Goal: Task Accomplishment & Management: Use online tool/utility

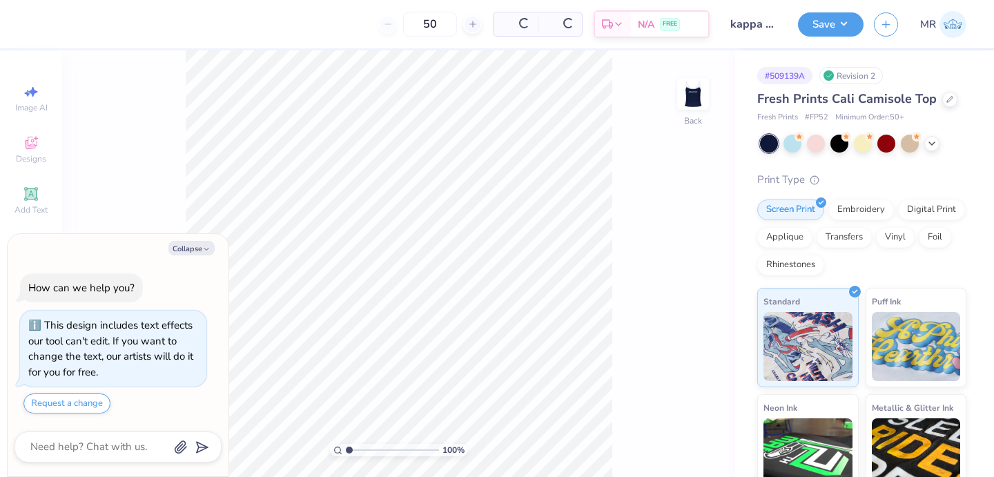
scroll to position [39, 0]
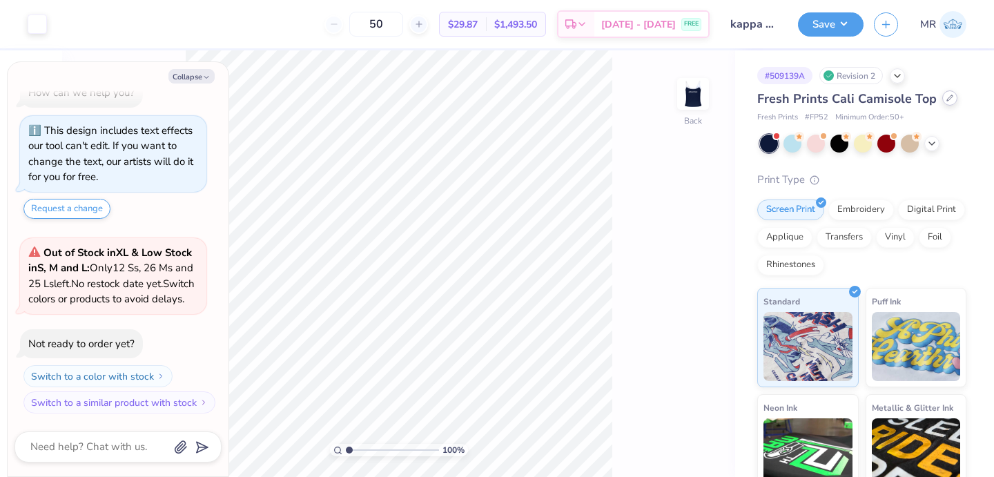
click at [948, 100] on icon at bounding box center [949, 98] width 7 height 7
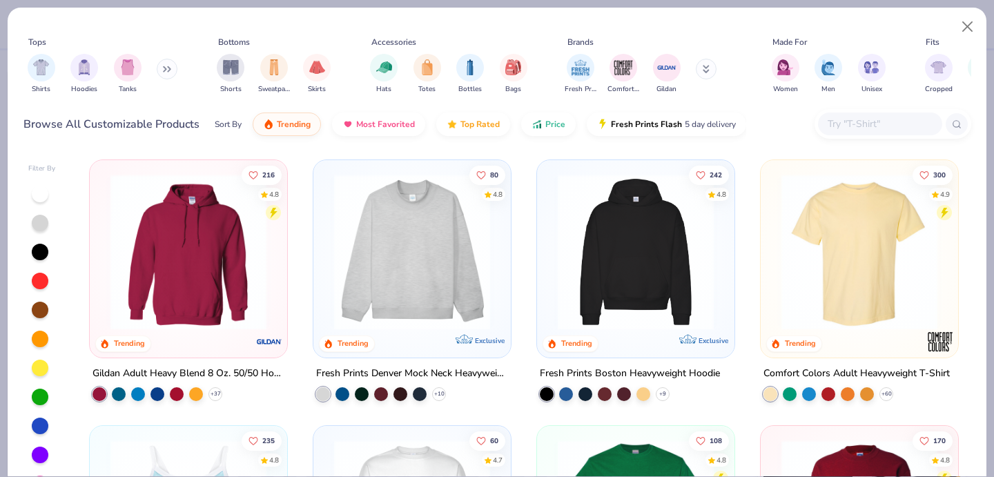
type textarea "x"
click at [892, 123] on input "text" at bounding box center [879, 124] width 106 height 16
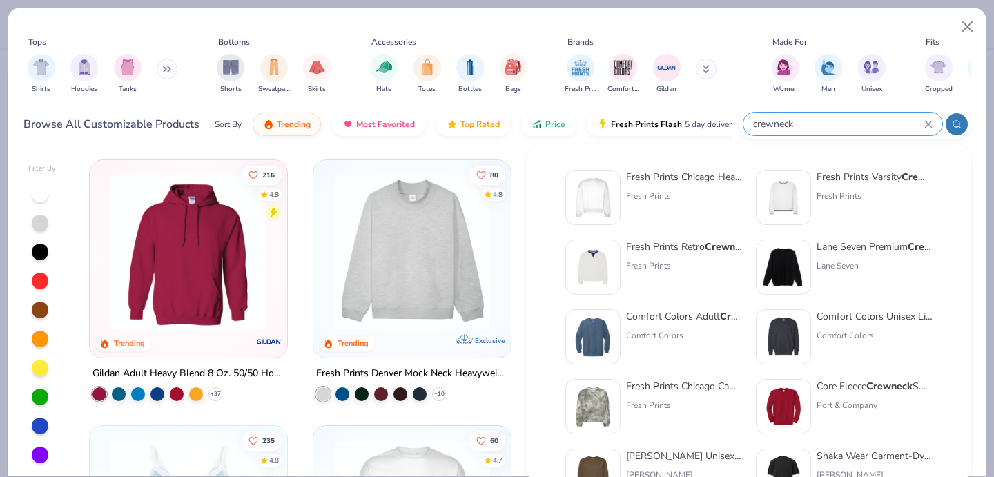
type input "crewneck"
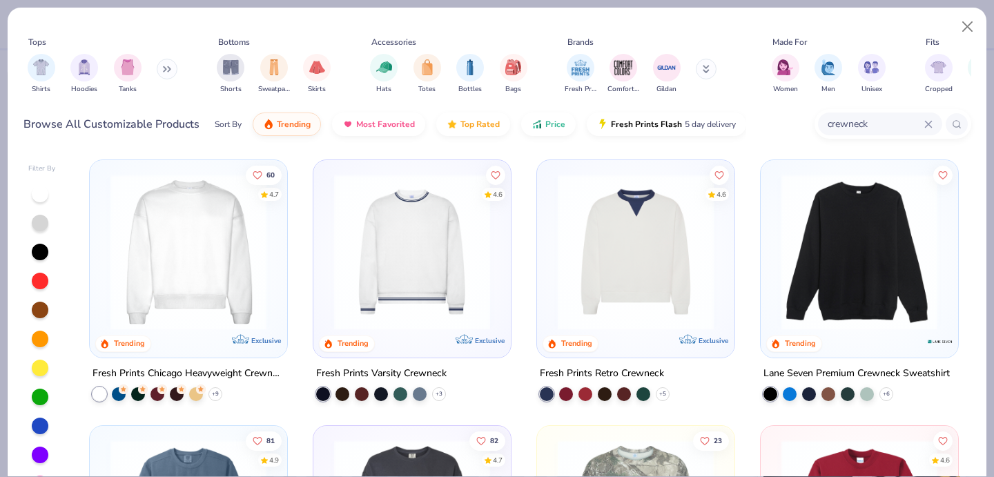
click at [672, 257] on img at bounding box center [636, 252] width 170 height 156
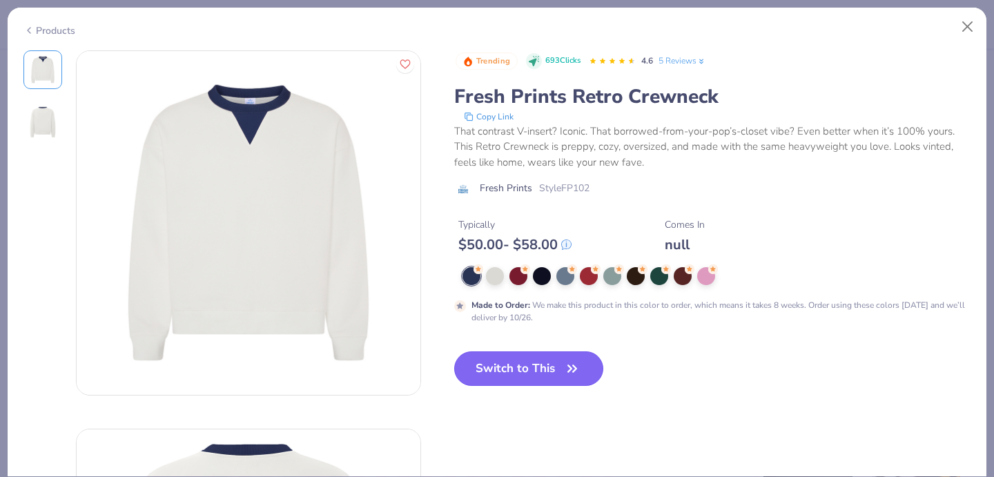
click at [541, 371] on button "Switch to This" at bounding box center [529, 368] width 150 height 35
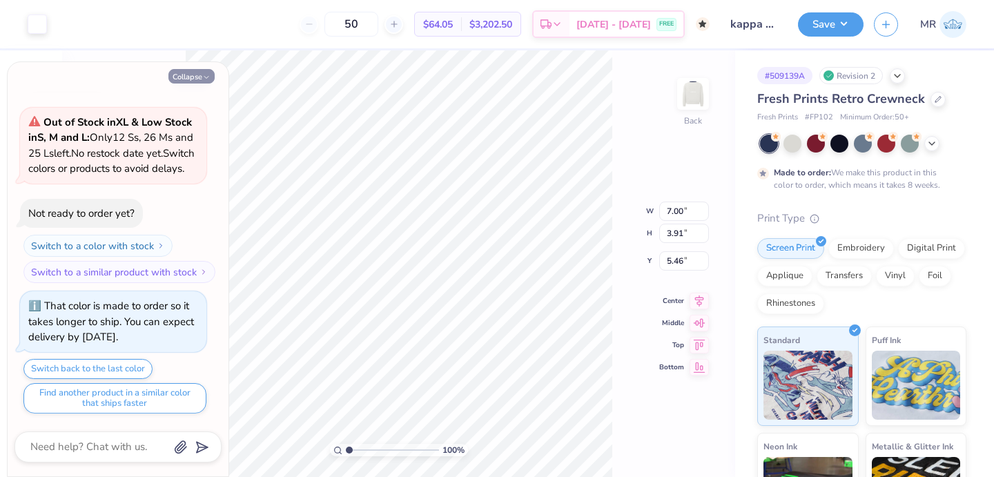
click at [213, 77] on button "Collapse" at bounding box center [191, 76] width 46 height 14
type textarea "x"
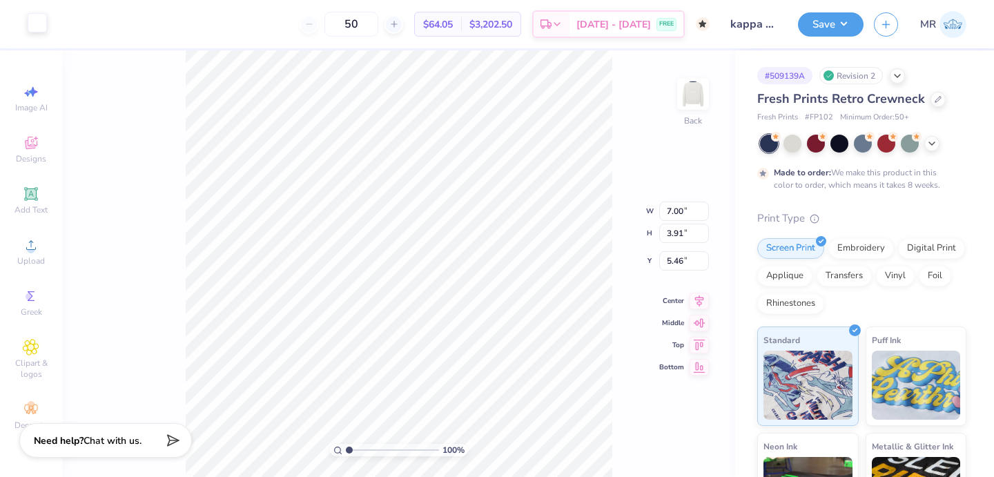
click at [35, 19] on div at bounding box center [37, 22] width 19 height 19
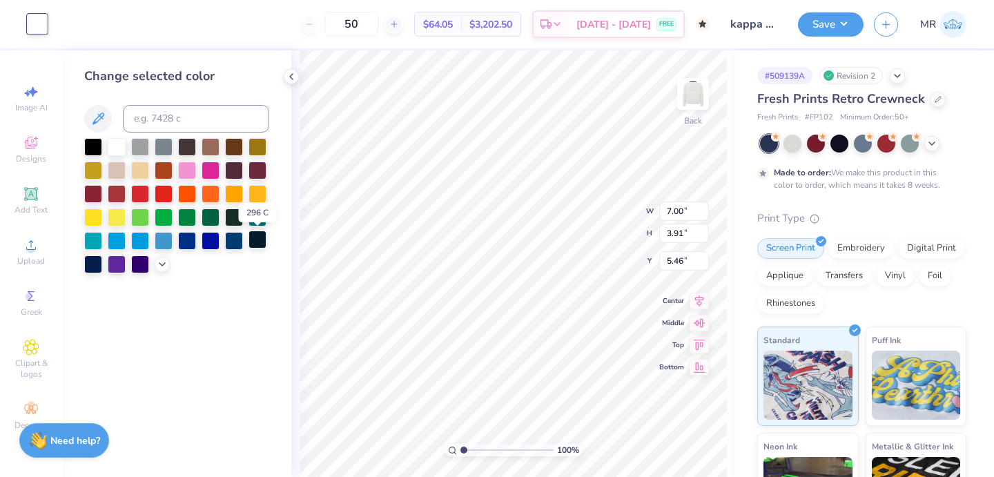
click at [257, 241] on div at bounding box center [257, 240] width 18 height 18
type input "0.50"
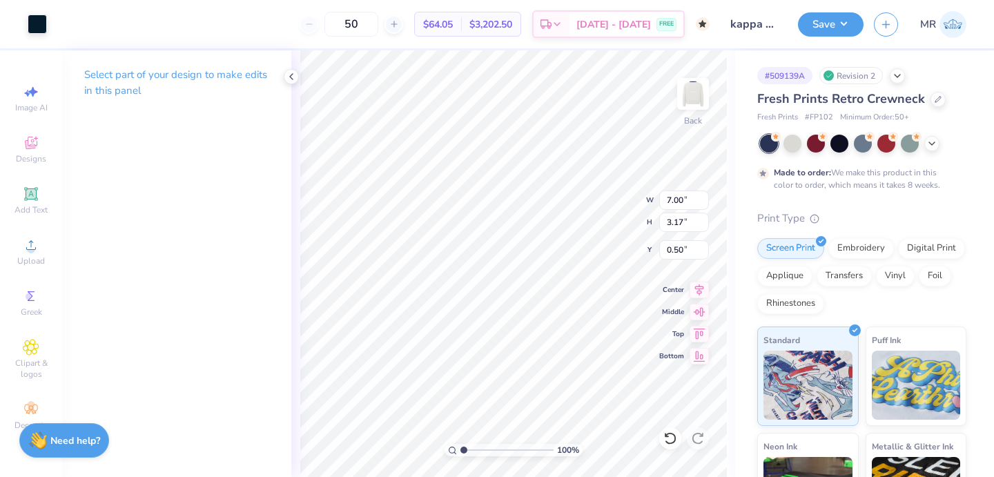
type input "11.99"
type input "5.42"
click at [696, 283] on icon at bounding box center [698, 288] width 19 height 17
click at [38, 30] on div at bounding box center [37, 22] width 19 height 19
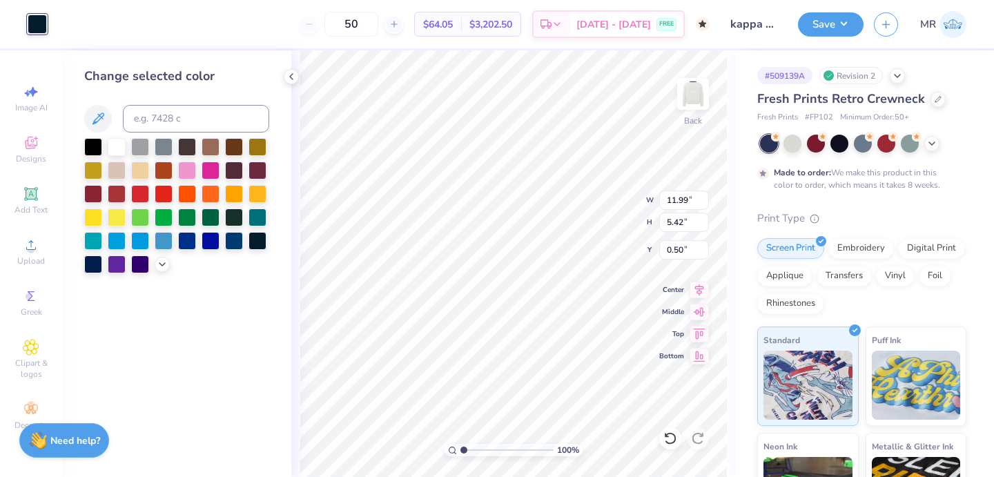
click at [152, 268] on div at bounding box center [176, 205] width 185 height 135
click at [239, 239] on div at bounding box center [234, 240] width 18 height 18
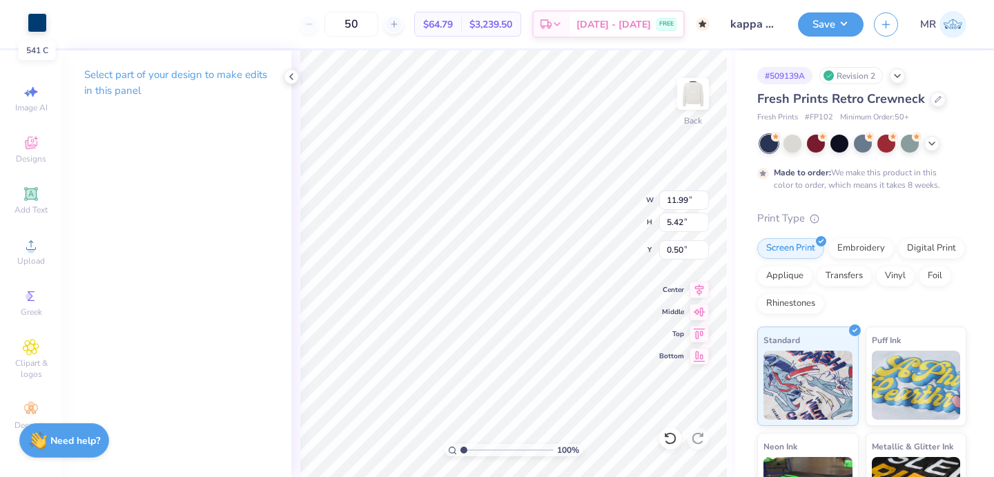
click at [37, 30] on div at bounding box center [37, 22] width 19 height 19
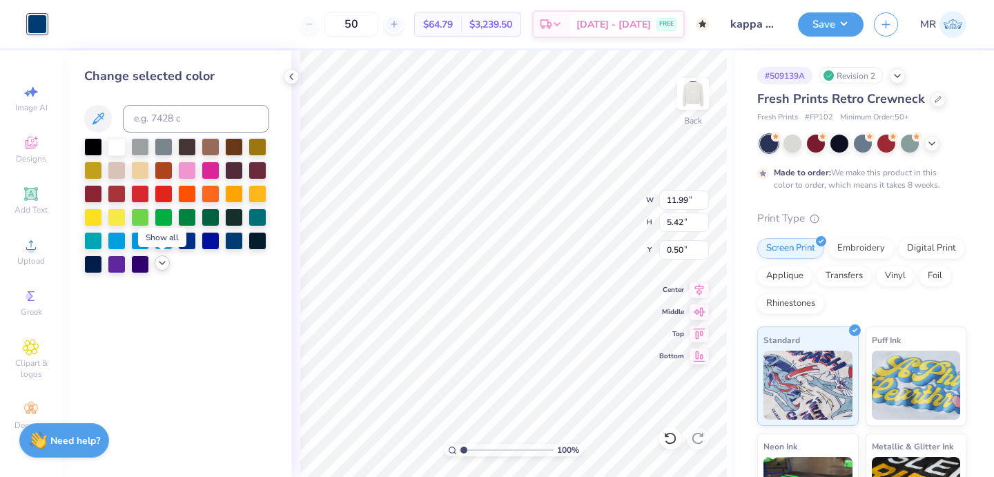
click at [163, 264] on icon at bounding box center [162, 262] width 11 height 11
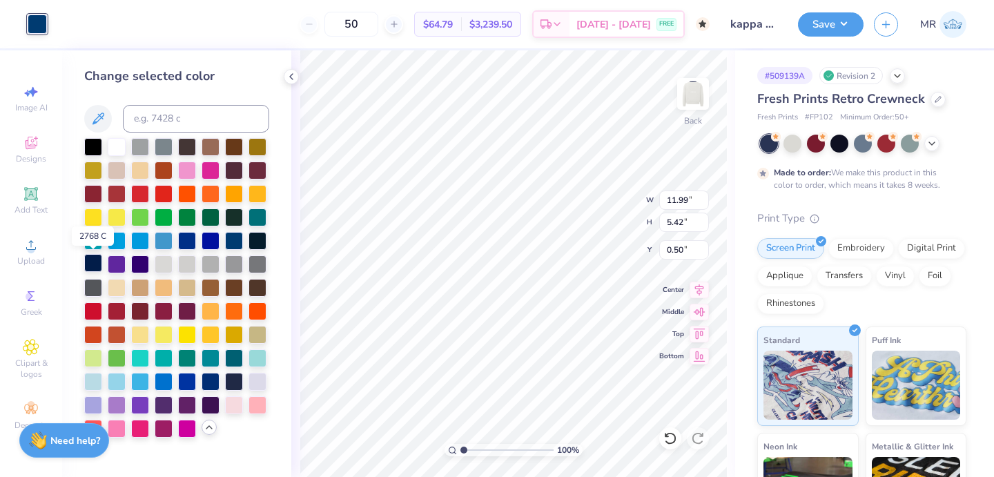
click at [95, 260] on div at bounding box center [93, 263] width 18 height 18
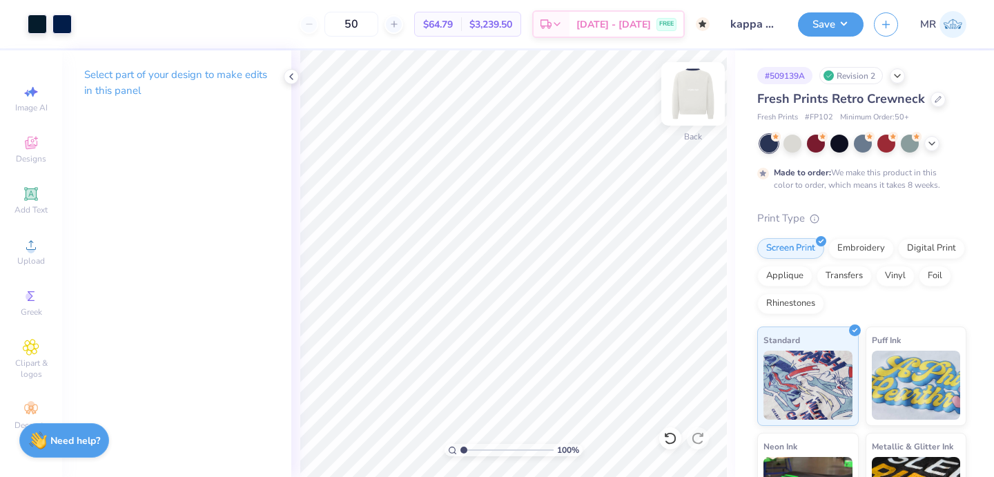
click at [699, 94] on img at bounding box center [692, 93] width 55 height 55
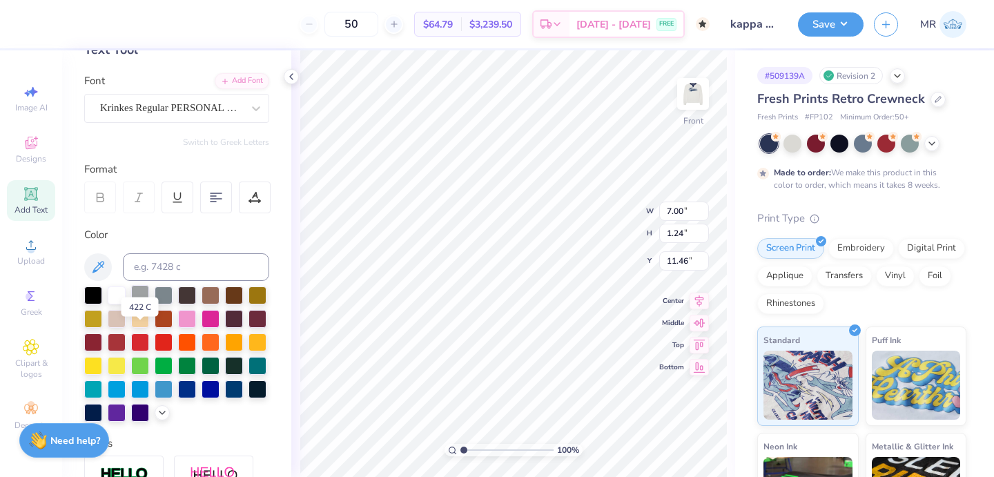
scroll to position [93, 0]
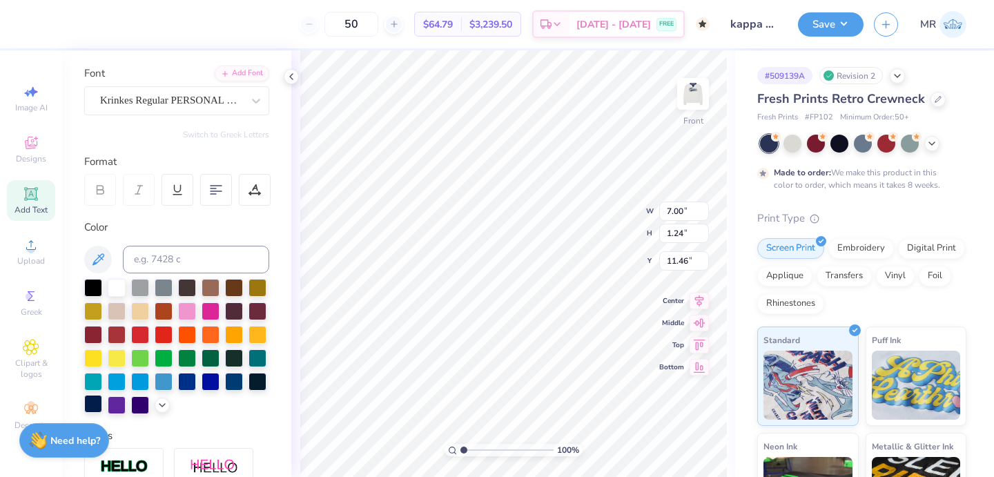
click at [98, 403] on div at bounding box center [93, 404] width 18 height 18
type input "12.31"
type input "2.18"
click at [701, 282] on icon at bounding box center [698, 288] width 19 height 17
click at [701, 333] on icon at bounding box center [700, 331] width 12 height 10
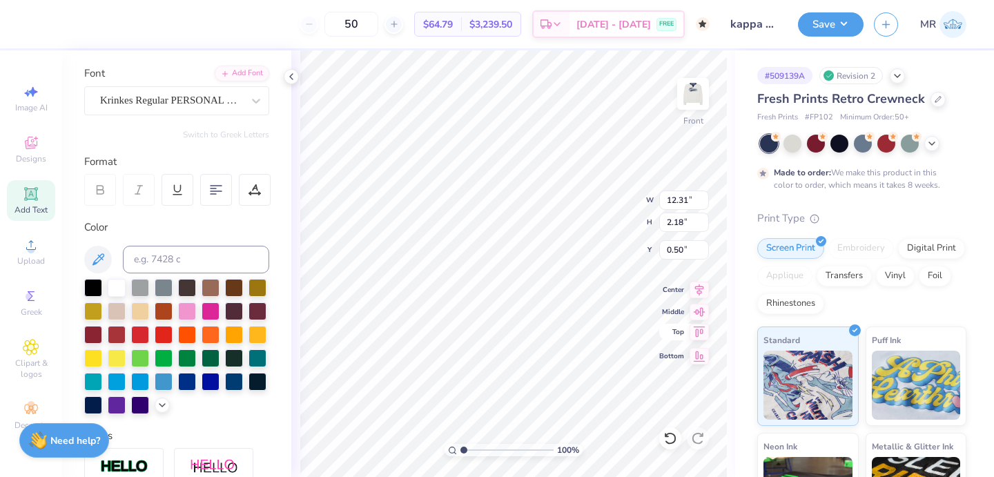
type input "0.50"
click at [705, 81] on img at bounding box center [692, 93] width 55 height 55
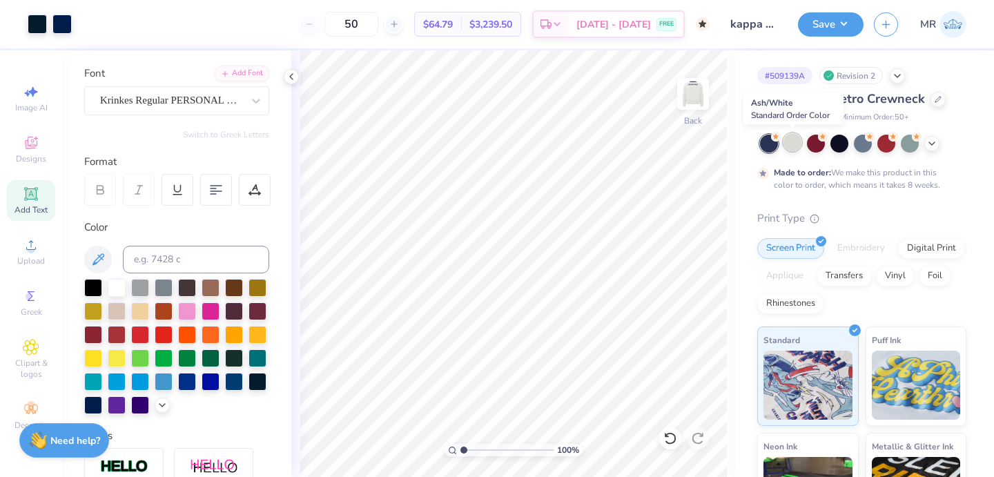
click at [790, 141] on div at bounding box center [792, 142] width 18 height 18
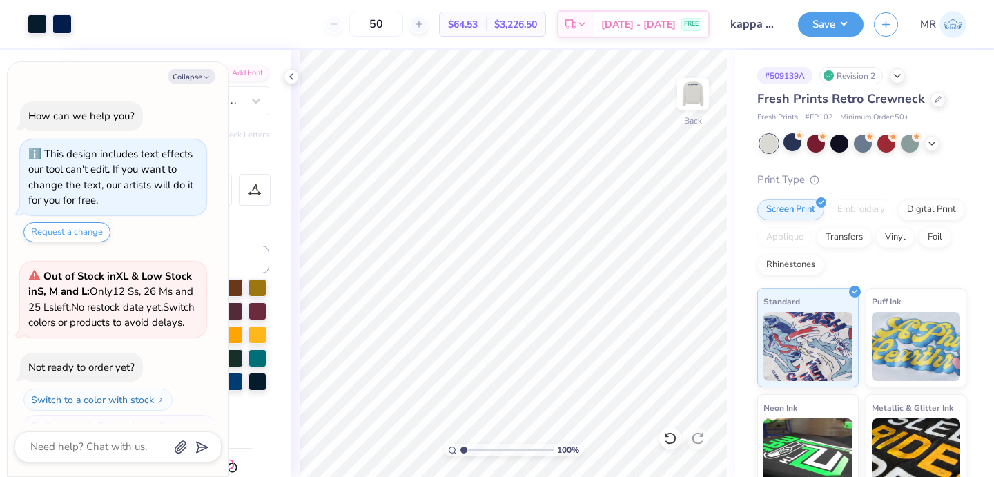
scroll to position [253, 0]
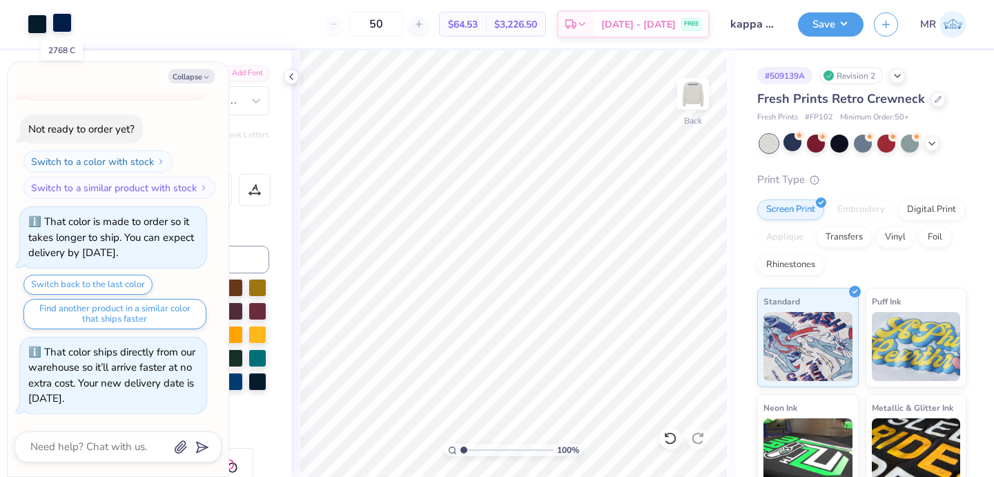
click at [59, 25] on div at bounding box center [61, 22] width 19 height 19
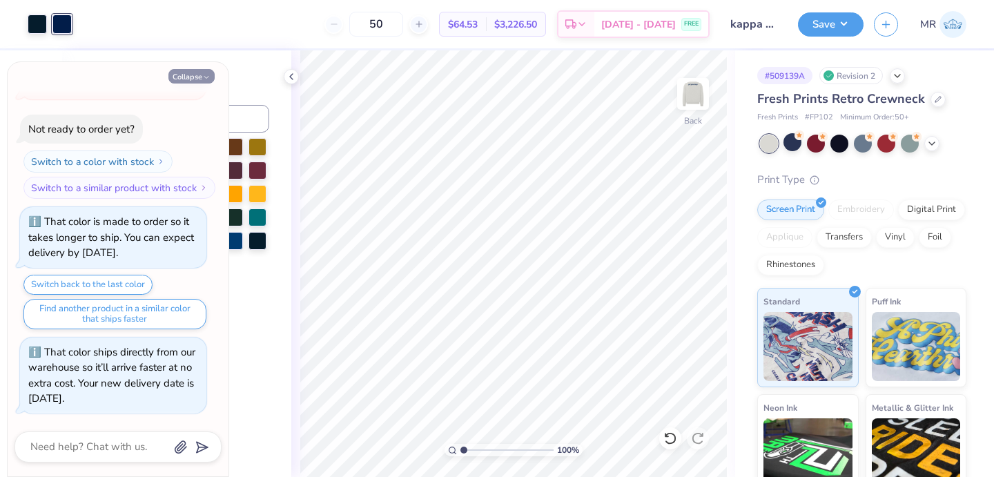
click at [200, 75] on button "Collapse" at bounding box center [191, 76] width 46 height 14
type textarea "x"
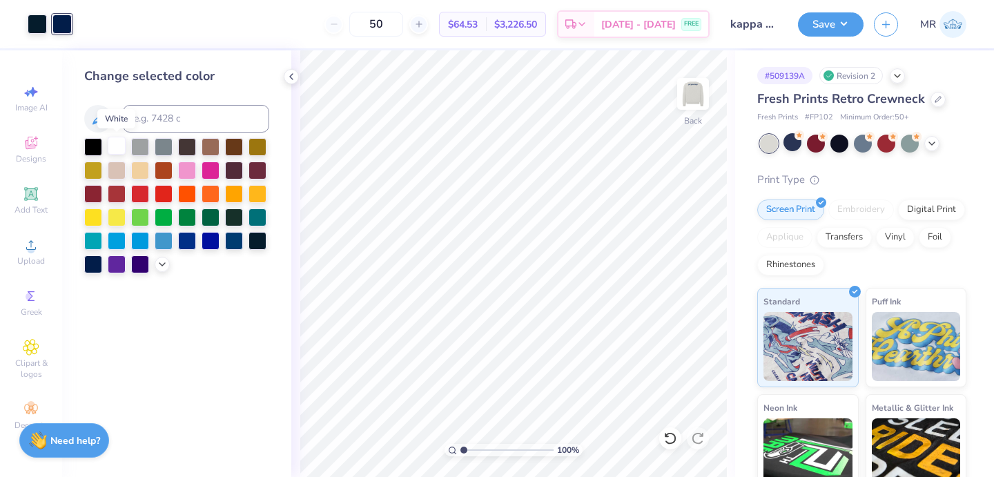
click at [108, 147] on div at bounding box center [117, 146] width 18 height 18
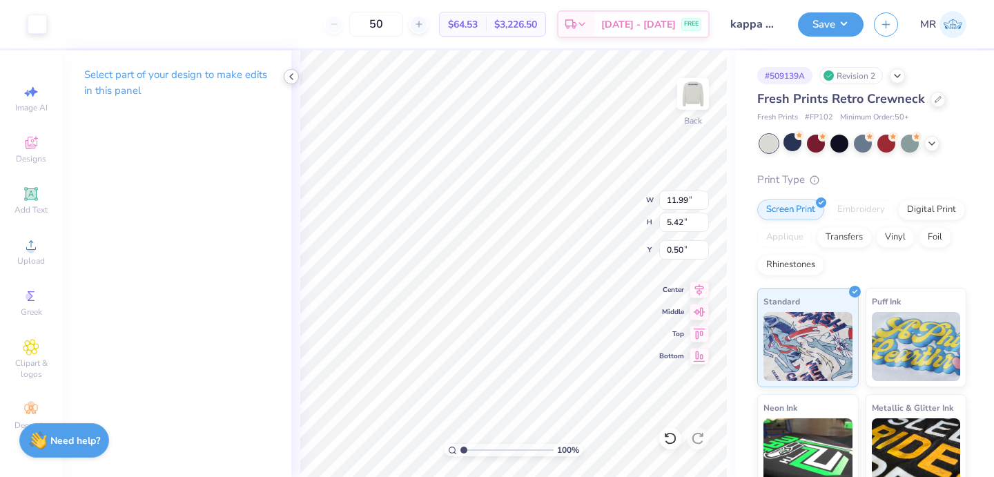
click at [295, 76] on icon at bounding box center [291, 76] width 11 height 11
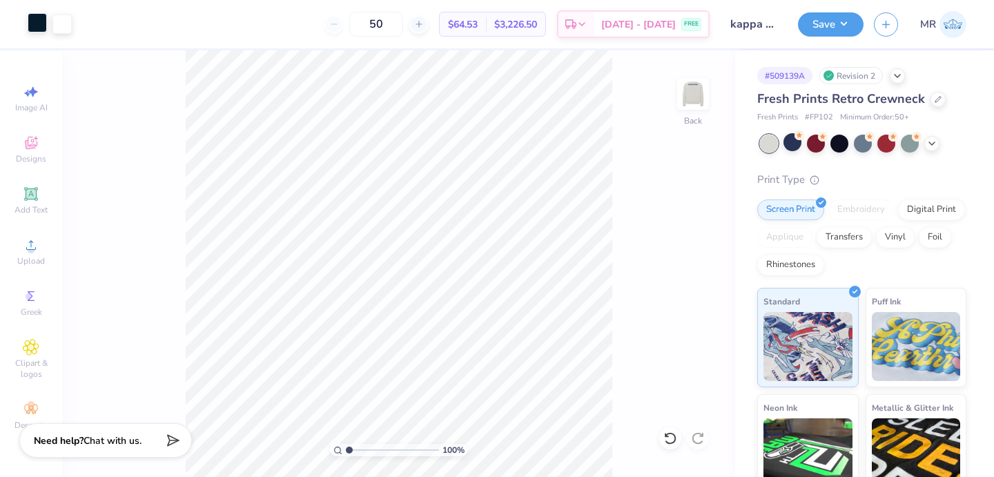
click at [35, 18] on div at bounding box center [37, 22] width 19 height 19
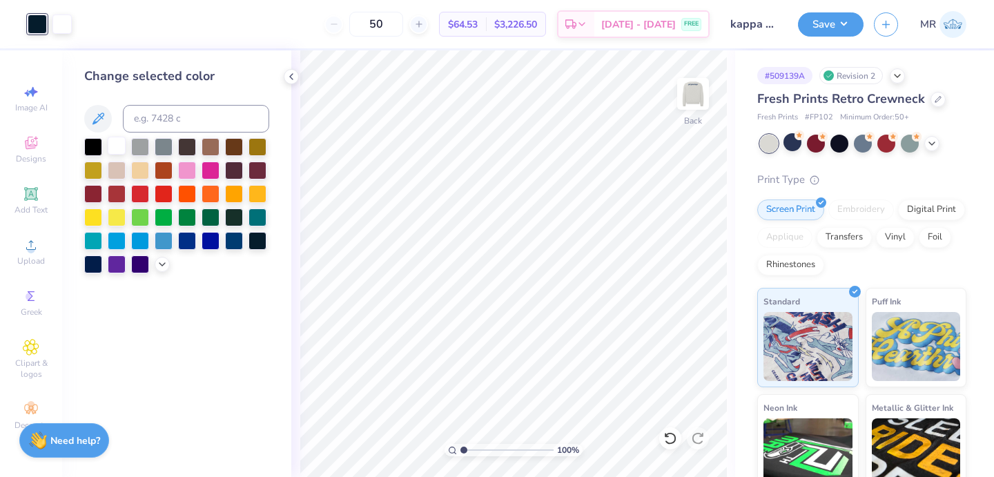
click at [112, 146] on div at bounding box center [117, 146] width 18 height 18
click at [682, 98] on img at bounding box center [692, 93] width 55 height 55
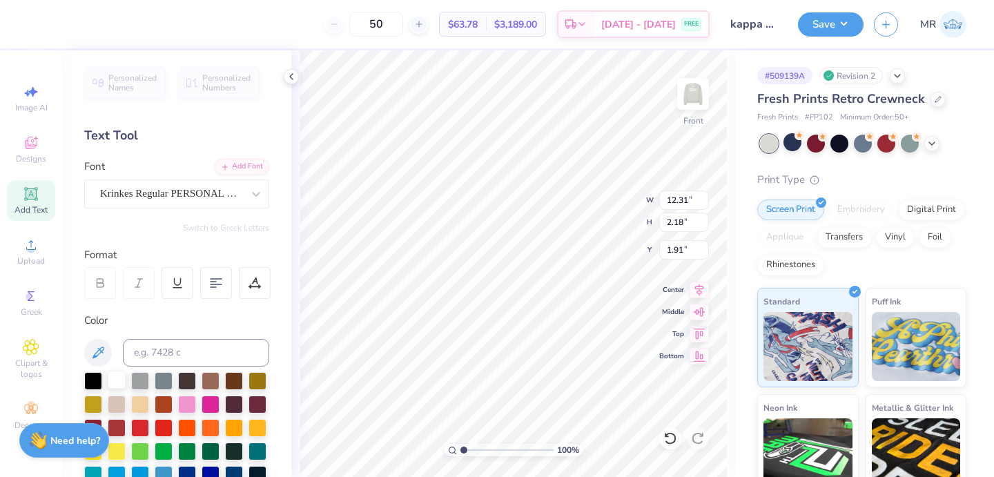
click at [118, 389] on div at bounding box center [117, 380] width 18 height 18
click at [848, 24] on button "Save" at bounding box center [831, 22] width 66 height 24
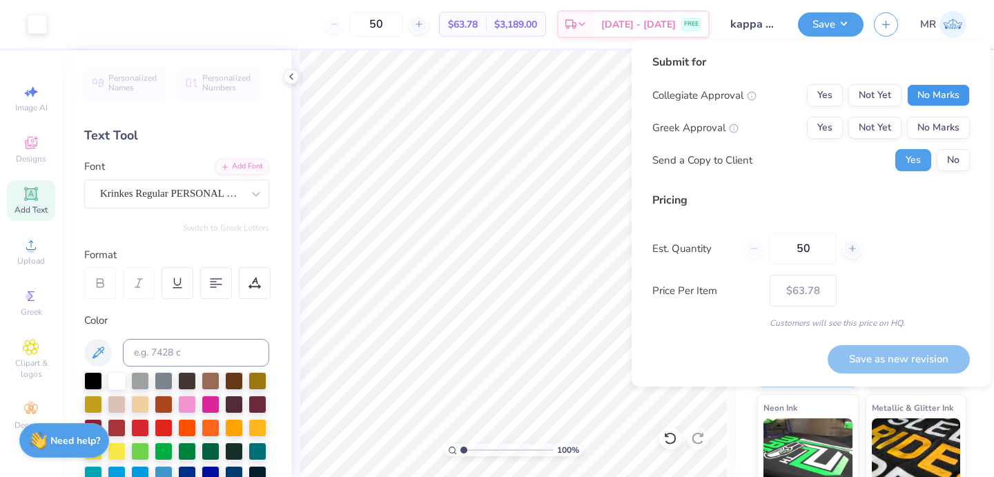
click at [930, 95] on button "No Marks" at bounding box center [938, 95] width 63 height 22
click at [828, 133] on button "Yes" at bounding box center [825, 128] width 36 height 22
click at [869, 364] on button "Save as new revision" at bounding box center [899, 359] width 142 height 28
type input "$63.78"
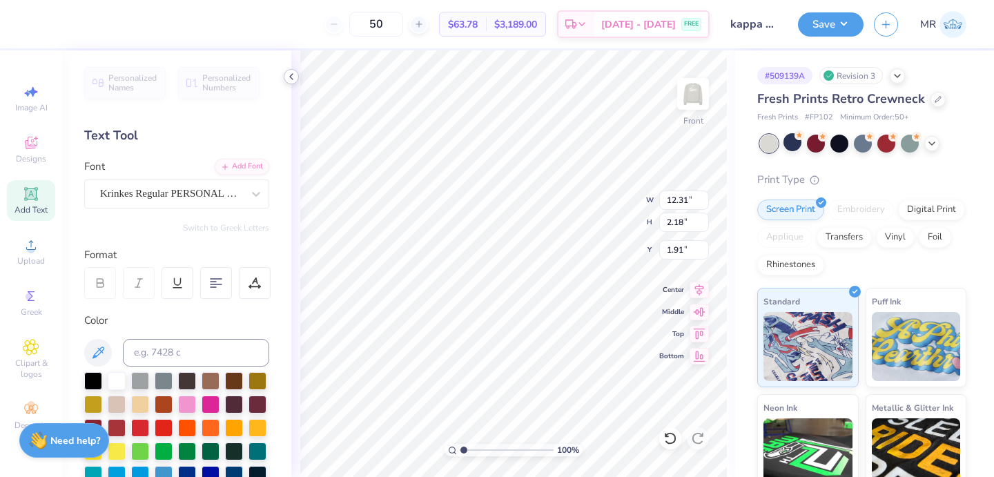
click at [298, 79] on div at bounding box center [291, 76] width 15 height 15
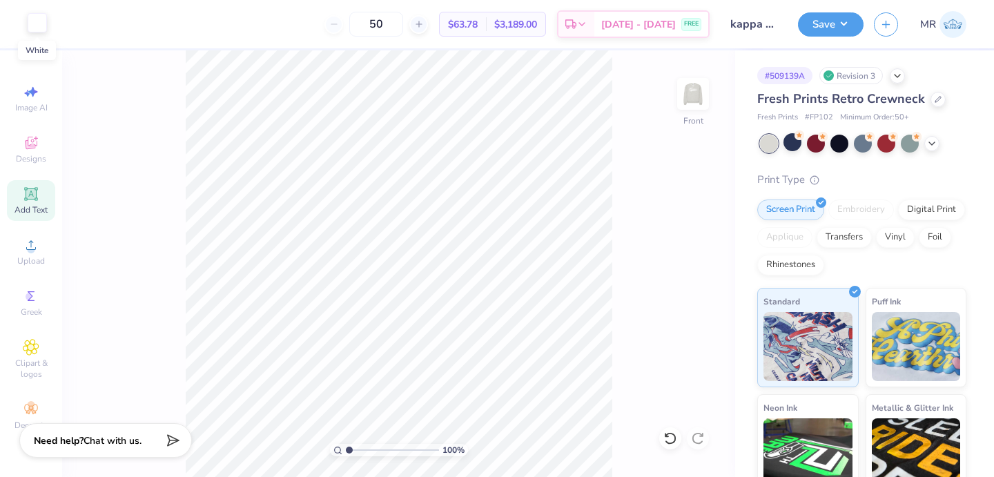
click at [41, 27] on div at bounding box center [37, 22] width 19 height 19
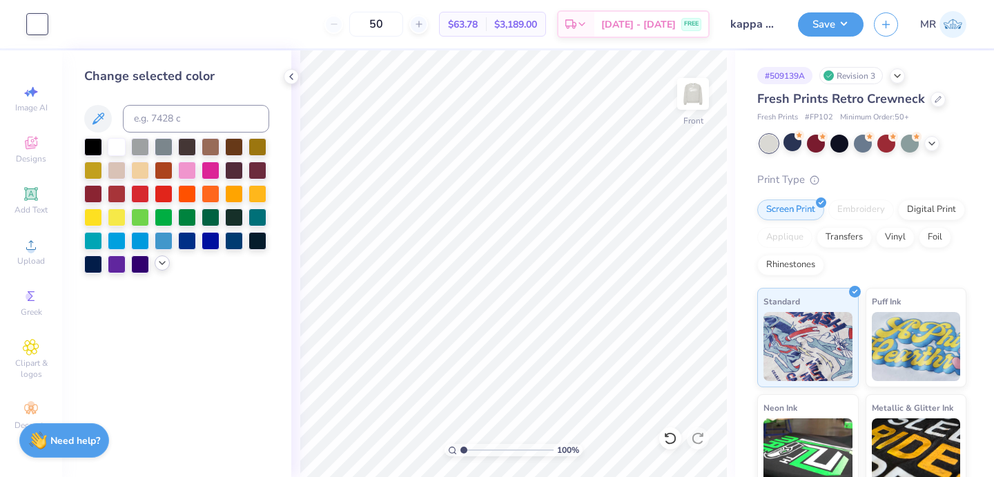
click at [162, 262] on icon at bounding box center [162, 262] width 11 height 11
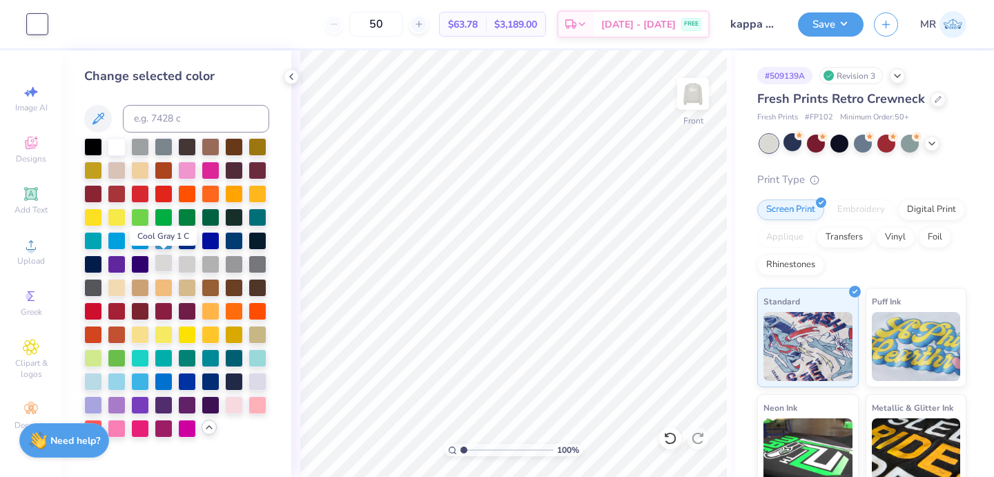
click at [167, 260] on div at bounding box center [164, 263] width 18 height 18
click at [189, 266] on div at bounding box center [187, 263] width 18 height 18
click at [168, 259] on div at bounding box center [164, 263] width 18 height 18
click at [219, 262] on div at bounding box center [211, 263] width 18 height 18
click at [234, 265] on div at bounding box center [234, 263] width 18 height 18
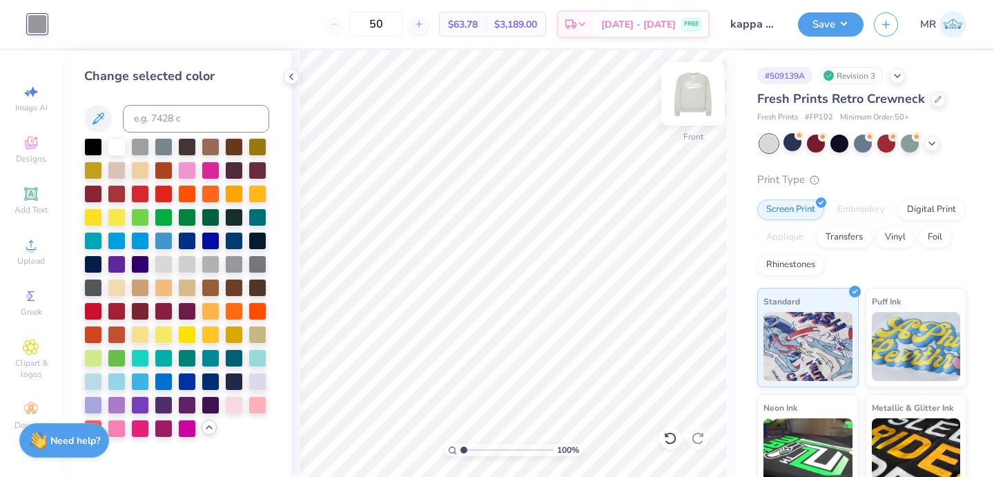
click at [701, 97] on img at bounding box center [692, 93] width 55 height 55
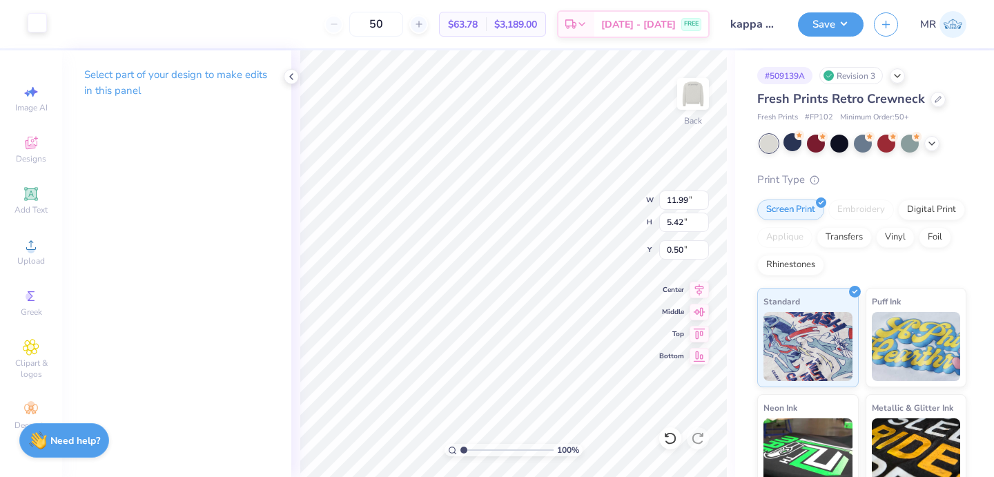
click at [41, 22] on div at bounding box center [37, 22] width 19 height 19
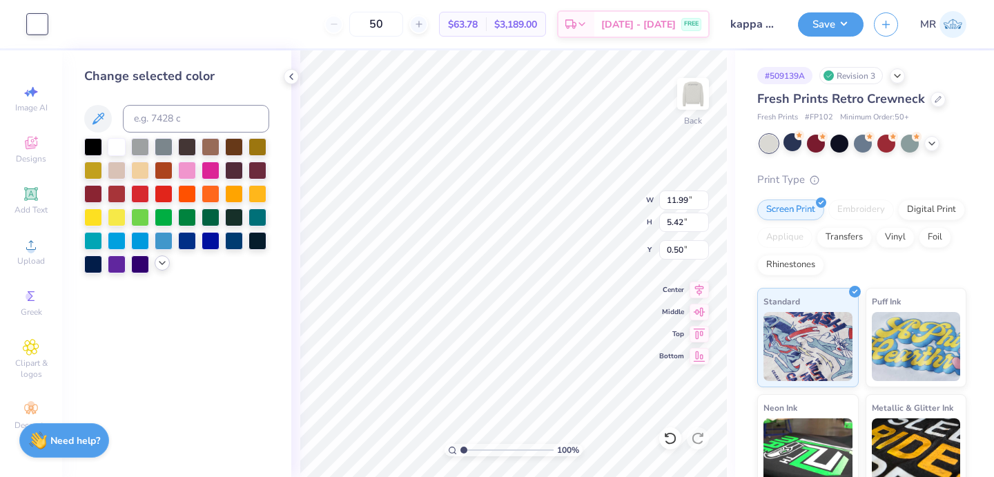
click at [164, 264] on icon at bounding box center [162, 262] width 11 height 11
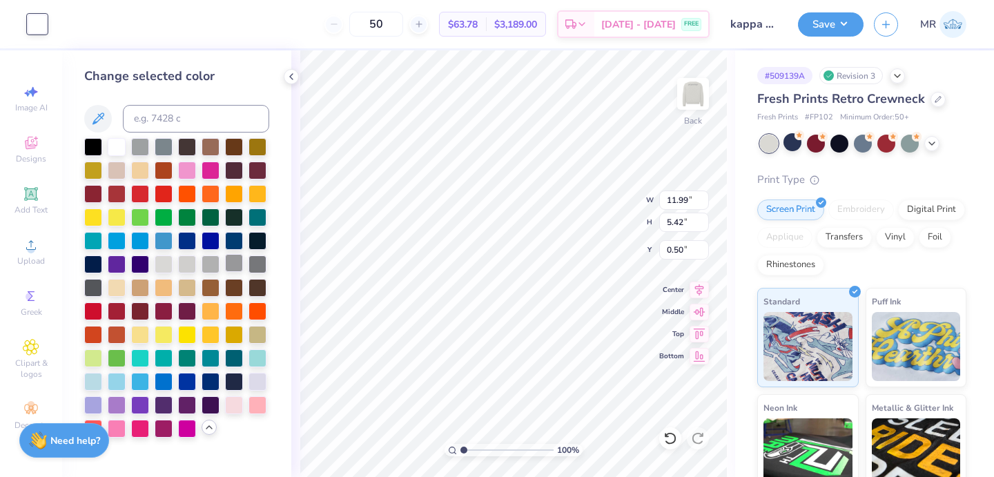
click at [234, 262] on div at bounding box center [234, 263] width 18 height 18
